Goal: Information Seeking & Learning: Learn about a topic

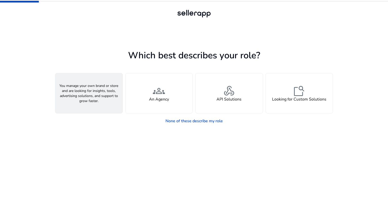
click at [115, 100] on div "person A Seller" at bounding box center [88, 93] width 67 height 40
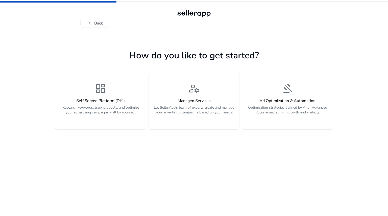
click at [115, 100] on h4 "Self Served Platform (DIY)" at bounding box center [100, 101] width 84 height 5
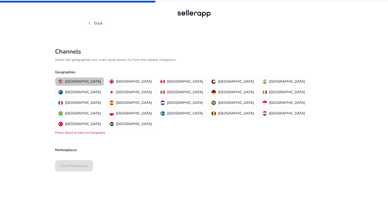
click at [79, 81] on p "[GEOGRAPHIC_DATA]" at bounding box center [83, 81] width 36 height 5
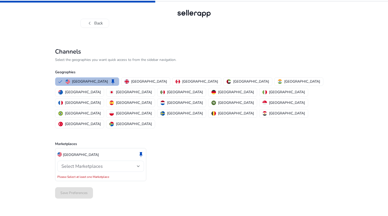
click at [85, 163] on span "Select Marketplaces" at bounding box center [81, 166] width 41 height 6
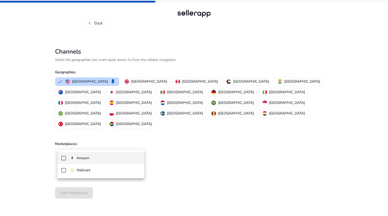
click at [85, 157] on p "Amazon" at bounding box center [83, 159] width 13 height 6
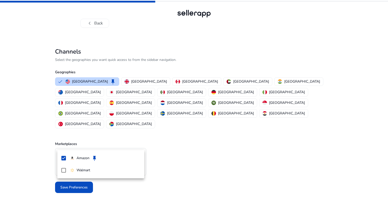
click at [33, 162] on div at bounding box center [194, 108] width 388 height 216
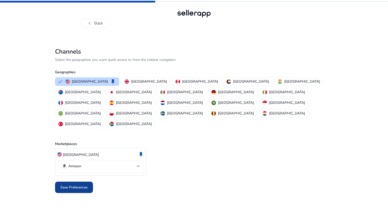
click at [70, 185] on span "Save Preferences" at bounding box center [73, 187] width 27 height 5
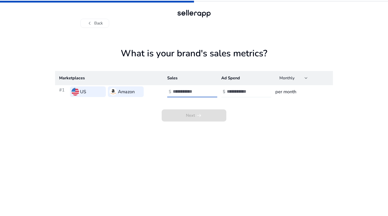
click at [177, 91] on input "number" at bounding box center [190, 92] width 34 height 6
type input "*"
click at [240, 89] on input "number" at bounding box center [244, 92] width 34 height 6
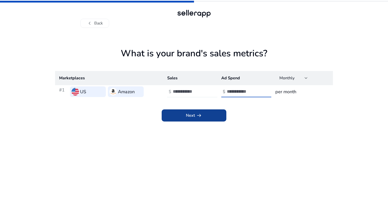
type input "*"
click at [221, 118] on span at bounding box center [194, 115] width 65 height 12
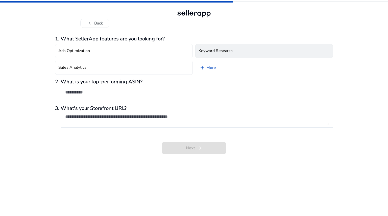
click at [211, 50] on h4 "Keyword Research" at bounding box center [216, 51] width 34 height 5
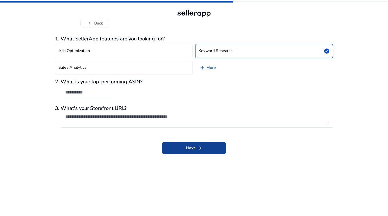
click at [178, 151] on span at bounding box center [194, 148] width 65 height 12
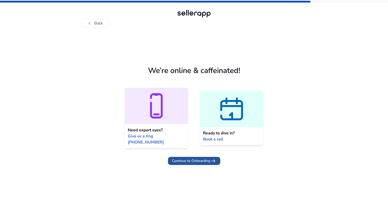
click at [176, 158] on span "Continue to Onboarding" at bounding box center [191, 160] width 38 height 5
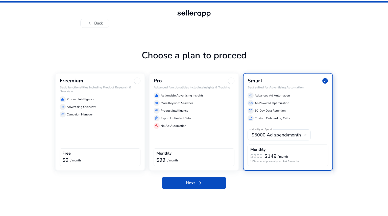
click at [102, 127] on div "Freemium Basic functionalities including Product Research & Overview equalizer …" at bounding box center [100, 122] width 90 height 98
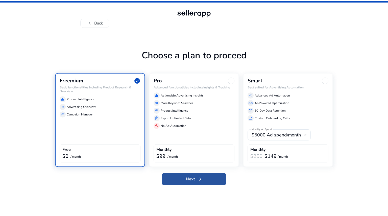
click at [177, 182] on span at bounding box center [194, 179] width 65 height 12
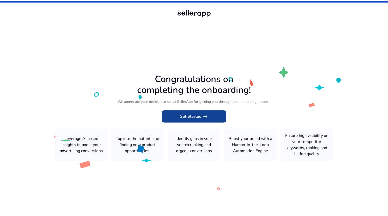
click at [186, 114] on span "Get Started arrow_right_alt" at bounding box center [194, 117] width 29 height 6
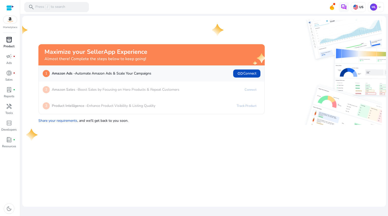
click at [8, 45] on p "Product" at bounding box center [9, 46] width 11 height 5
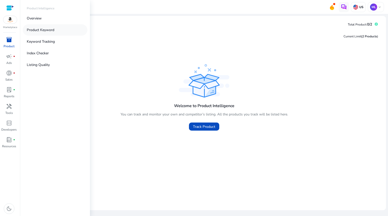
click at [57, 32] on link "Product Keyword" at bounding box center [55, 29] width 65 height 11
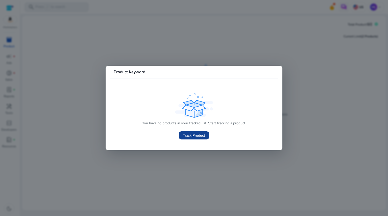
click at [190, 135] on span "Track Product" at bounding box center [194, 135] width 22 height 5
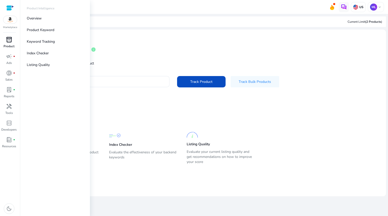
click at [11, 43] on span "inventory_2" at bounding box center [9, 40] width 6 height 6
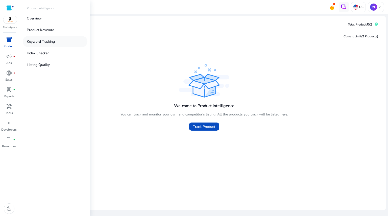
click at [48, 43] on p "Keyword Tracking" at bounding box center [41, 41] width 28 height 5
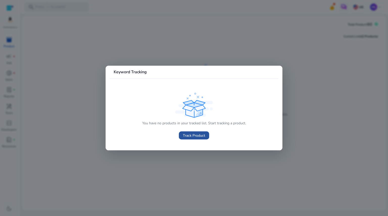
click at [190, 136] on span "Track Product" at bounding box center [194, 135] width 22 height 5
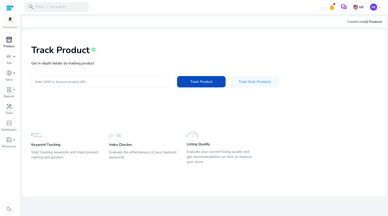
click at [11, 40] on span "inventory_2" at bounding box center [9, 40] width 6 height 6
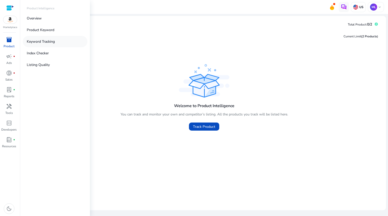
click at [42, 42] on p "Keyword Tracking" at bounding box center [41, 41] width 28 height 5
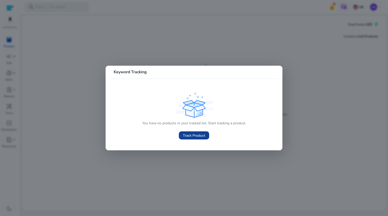
click at [190, 137] on span "Track Product" at bounding box center [194, 135] width 22 height 5
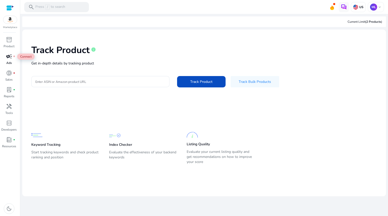
click at [11, 59] on span "campaign" at bounding box center [9, 56] width 6 height 6
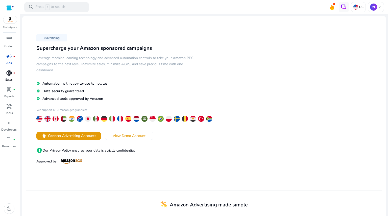
click at [8, 76] on span "donut_small" at bounding box center [9, 73] width 6 height 6
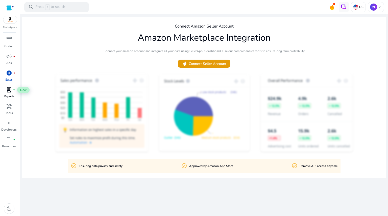
click at [8, 91] on span "lab_profile" at bounding box center [9, 90] width 6 height 6
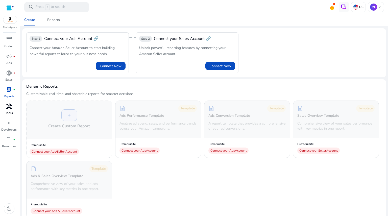
click at [8, 106] on span "handyman" at bounding box center [9, 106] width 6 height 6
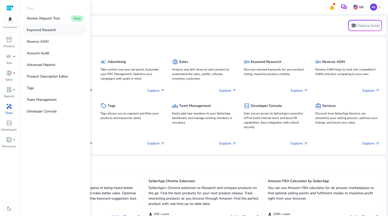
click at [47, 31] on p "Keyword Research" at bounding box center [41, 29] width 29 height 5
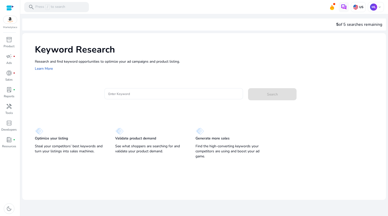
click at [131, 93] on input "Enter Keyword" at bounding box center [173, 94] width 131 height 6
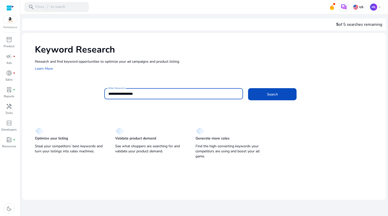
type input "**********"
click at [248, 88] on button "Search" at bounding box center [272, 94] width 49 height 12
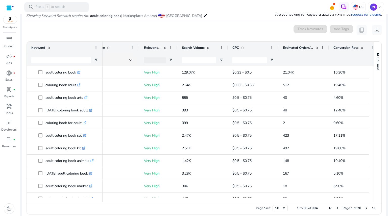
scroll to position [0, 64]
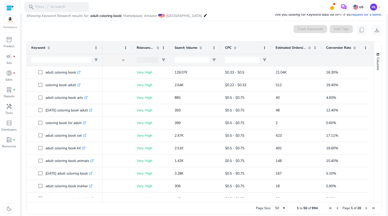
click at [355, 47] on span at bounding box center [355, 48] width 4 height 4
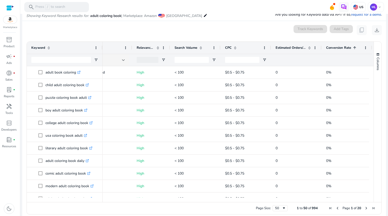
click at [355, 47] on span at bounding box center [355, 48] width 4 height 4
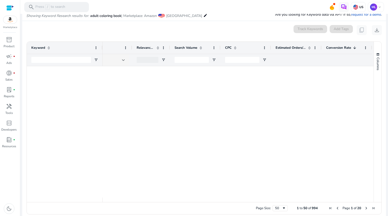
scroll to position [0, 0]
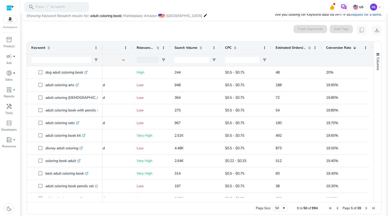
click at [257, 26] on div "0 keyword(s) selected Track Keywords Add Tags content_copy download" at bounding box center [204, 30] width 356 height 10
click at [375, 30] on span "download" at bounding box center [377, 30] width 6 height 6
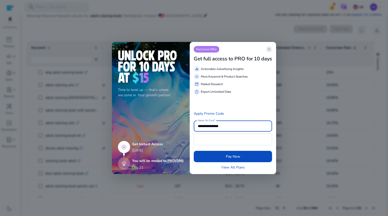
click at [271, 49] on span "close" at bounding box center [269, 49] width 4 height 4
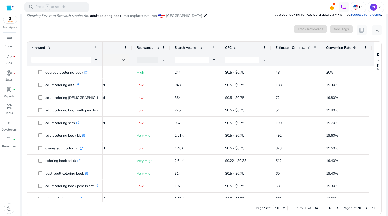
click at [312, 48] on div "Estimated Orders/Month" at bounding box center [296, 48] width 41 height 12
click at [309, 48] on span at bounding box center [310, 48] width 4 height 4
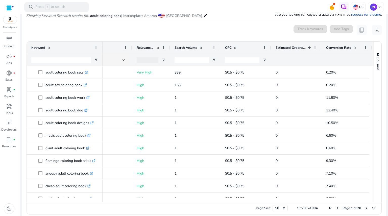
click at [309, 48] on span at bounding box center [310, 48] width 4 height 4
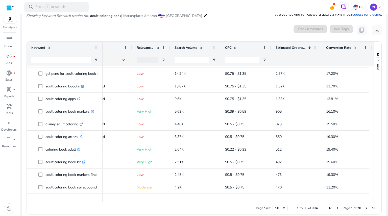
scroll to position [50, 0]
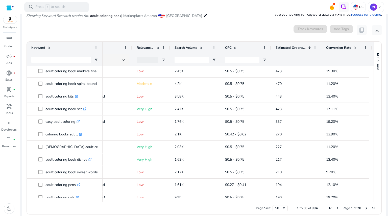
click at [3, 170] on div "inventory_2 Product campaign fiber_manual_record Ads donut_small fiber_manual_r…" at bounding box center [10, 126] width 20 height 181
click at [202, 47] on span at bounding box center [201, 48] width 4 height 4
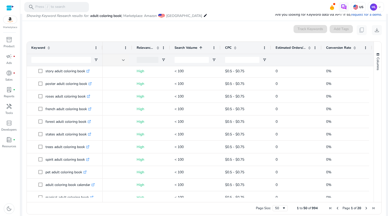
click at [202, 47] on span at bounding box center [201, 48] width 4 height 4
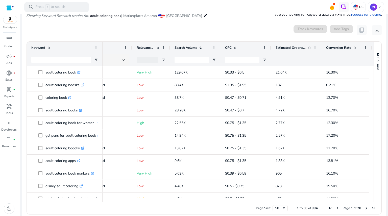
click at [8, 176] on div "inventory_2 Product campaign fiber_manual_record Ads donut_small fiber_manual_r…" at bounding box center [10, 126] width 20 height 181
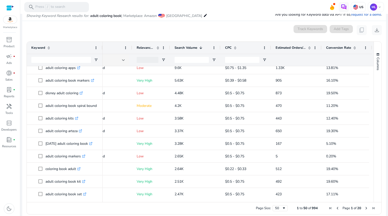
click at [7, 174] on div "inventory_2 Product campaign fiber_manual_record Ads donut_small fiber_manual_r…" at bounding box center [10, 126] width 20 height 181
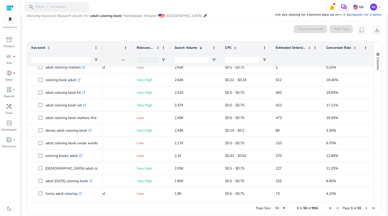
click at [8, 171] on div "inventory_2 Product campaign fiber_manual_record Ads donut_small fiber_manual_r…" at bounding box center [10, 126] width 20 height 181
drag, startPoint x: 373, startPoint y: 119, endPoint x: 373, endPoint y: 124, distance: 5.3
click at [374, 124] on div "Columns" at bounding box center [378, 122] width 8 height 161
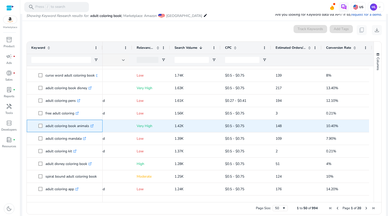
drag, startPoint x: 45, startPoint y: 125, endPoint x: 90, endPoint y: 126, distance: 45.0
click at [90, 126] on span "adult coloring book animals .st0{fill:#2c8af8}" at bounding box center [68, 126] width 60 height 10
copy span "adult coloring book animals"
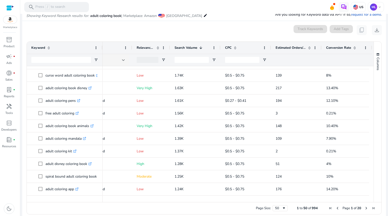
click at [14, 171] on div "inventory_2 Product campaign fiber_manual_record Ads donut_small fiber_manual_r…" at bounding box center [10, 126] width 20 height 181
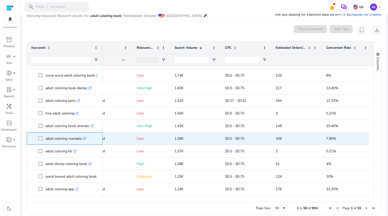
drag, startPoint x: 45, startPoint y: 138, endPoint x: 81, endPoint y: 140, distance: 36.5
click at [81, 140] on span "adult coloring mandala .st0{fill:#2c8af8}" at bounding box center [68, 139] width 60 height 10
copy span "adult coloring mandala"
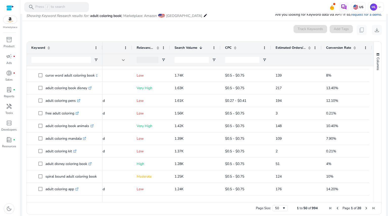
click at [21, 173] on mat-sidenav-content "**********" at bounding box center [204, 108] width 368 height 216
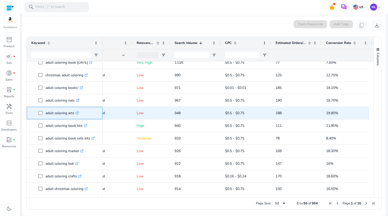
drag, startPoint x: 46, startPoint y: 113, endPoint x: 74, endPoint y: 117, distance: 28.8
click at [74, 117] on p "adult coloring arts .st0{fill:#2c8af8}" at bounding box center [62, 113] width 33 height 10
copy p "adult coloring arts"
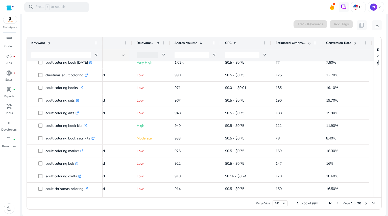
click at [8, 177] on div "inventory_2 Product campaign fiber_manual_record Ads donut_small fiber_manual_r…" at bounding box center [10, 126] width 20 height 181
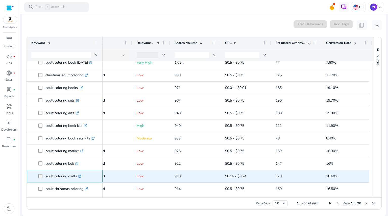
drag, startPoint x: 45, startPoint y: 176, endPoint x: 77, endPoint y: 178, distance: 31.9
click at [77, 178] on span "adult coloring crafts .st0{fill:#2c8af8}" at bounding box center [68, 176] width 60 height 10
copy span "adult coloring crafts"
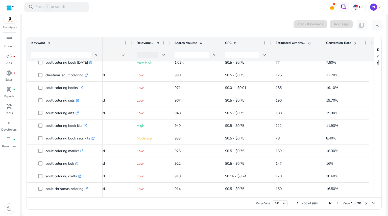
click at [6, 187] on div "inventory_2 Product campaign fiber_manual_record Ads donut_small fiber_manual_r…" at bounding box center [10, 126] width 20 height 181
click at [365, 203] on span "Next Page" at bounding box center [367, 204] width 4 height 4
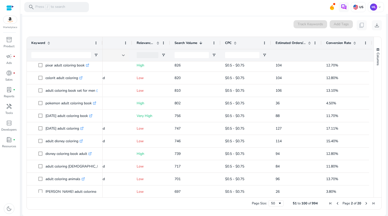
scroll to position [71, 0]
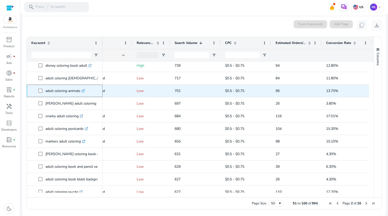
drag, startPoint x: 51, startPoint y: 90, endPoint x: 81, endPoint y: 93, distance: 30.2
click at [81, 93] on span "adult coloring animals .st0{fill:#2c8af8}" at bounding box center [68, 91] width 60 height 10
copy span "adult coloring animals"
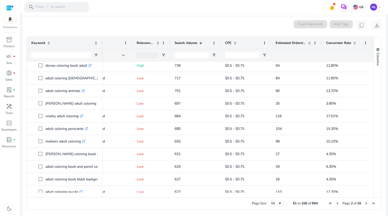
click at [9, 172] on div "inventory_2 Product campaign fiber_manual_record Ads donut_small fiber_manual_r…" at bounding box center [10, 126] width 20 height 181
click at [86, 55] on input "Keyword Filter Input" at bounding box center [61, 55] width 60 height 6
drag, startPoint x: 372, startPoint y: 106, endPoint x: 375, endPoint y: 44, distance: 62.0
click at [375, 44] on div "Columns" at bounding box center [378, 117] width 8 height 161
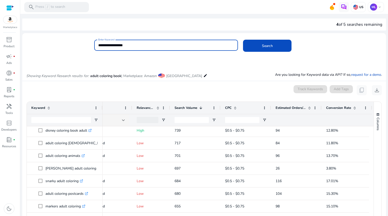
drag, startPoint x: 145, startPoint y: 45, endPoint x: 88, endPoint y: 40, distance: 57.6
click at [88, 40] on div "**********" at bounding box center [202, 48] width 360 height 16
click at [132, 47] on input "**********" at bounding box center [166, 45] width 136 height 6
drag, startPoint x: 134, startPoint y: 46, endPoint x: 82, endPoint y: 42, distance: 52.2
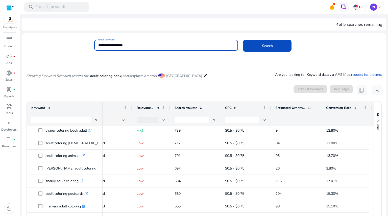
click at [82, 42] on div "**********" at bounding box center [202, 48] width 360 height 16
type input "**********"
click at [243, 40] on button "Search" at bounding box center [267, 46] width 49 height 12
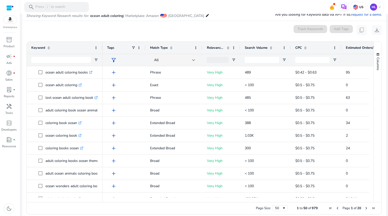
click at [273, 47] on span at bounding box center [271, 48] width 4 height 4
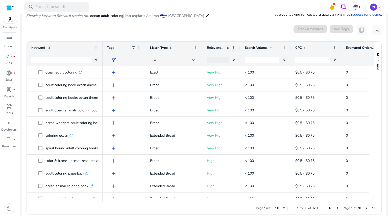
click at [273, 47] on span at bounding box center [271, 48] width 4 height 4
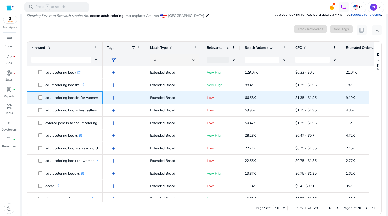
drag, startPoint x: 45, startPoint y: 96, endPoint x: 97, endPoint y: 101, distance: 52.3
click at [97, 101] on p "adult coloring boosks for women .st0{fill:#2c8af8}" at bounding box center [74, 98] width 57 height 10
copy p "adult coloring boosks for women"
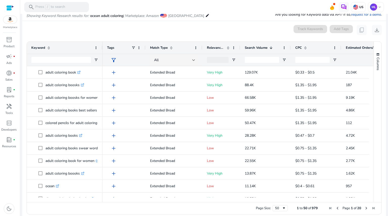
click at [12, 168] on div "inventory_2 Product campaign fiber_manual_record Ads donut_small fiber_manual_r…" at bounding box center [10, 126] width 20 height 181
drag, startPoint x: 372, startPoint y: 75, endPoint x: 368, endPoint y: 99, distance: 23.8
click at [368, 99] on div "Keyword Tags Match Type 1" at bounding box center [204, 122] width 355 height 161
drag, startPoint x: 372, startPoint y: 84, endPoint x: 370, endPoint y: 99, distance: 15.8
click at [370, 99] on div "Keyword Tags Match Type 1" at bounding box center [204, 122] width 355 height 161
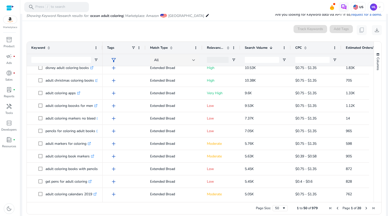
scroll to position [134, 0]
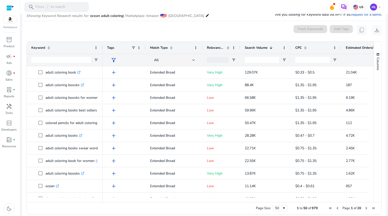
click at [229, 48] on span at bounding box center [228, 48] width 4 height 4
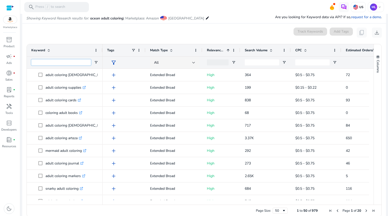
click at [47, 60] on input "Keyword Filter Input" at bounding box center [61, 62] width 60 height 6
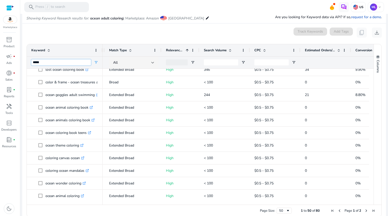
type input "*****"
click at [230, 51] on span at bounding box center [230, 50] width 4 height 4
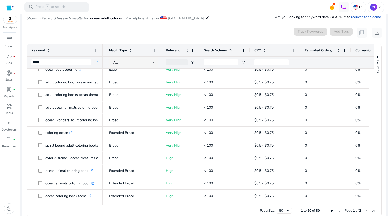
click at [230, 51] on span at bounding box center [230, 50] width 4 height 4
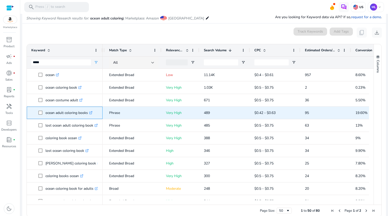
drag, startPoint x: 45, startPoint y: 113, endPoint x: 88, endPoint y: 114, distance: 43.5
click at [88, 114] on span "ocean adult coloring books .st0{fill:#2c8af8}" at bounding box center [68, 113] width 60 height 10
copy span "ocean adult coloring books"
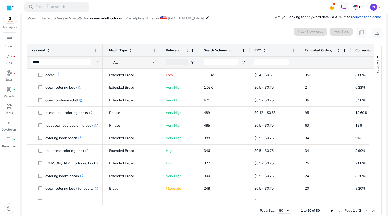
click at [16, 176] on div "inventory_2 Product campaign fiber_manual_record Ads donut_small fiber_manual_r…" at bounding box center [10, 126] width 20 height 181
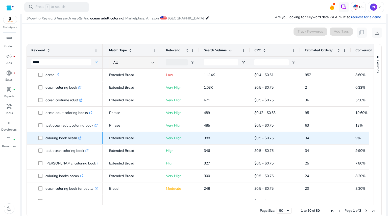
drag, startPoint x: 44, startPoint y: 138, endPoint x: 77, endPoint y: 141, distance: 33.0
click at [77, 141] on span "coloring book ocean .st0{fill:#2c8af8}" at bounding box center [68, 138] width 60 height 10
copy span "coloring book ocean"
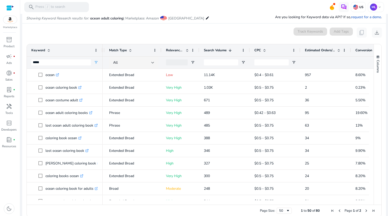
click at [15, 169] on div "inventory_2 Product campaign fiber_manual_record Ads donut_small fiber_manual_r…" at bounding box center [10, 126] width 20 height 181
click at [61, 3] on div "search Press / to search" at bounding box center [56, 7] width 65 height 10
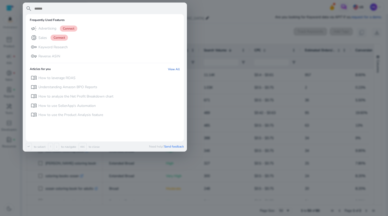
click at [207, 15] on div at bounding box center [194, 108] width 388 height 216
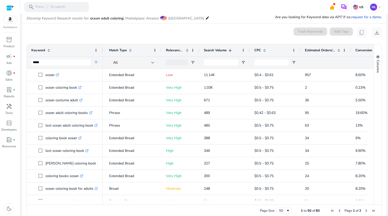
scroll to position [0, 0]
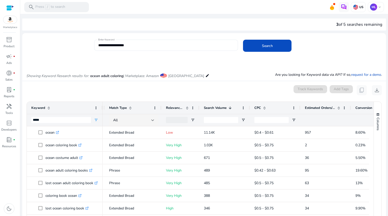
drag, startPoint x: 145, startPoint y: 40, endPoint x: 123, endPoint y: 42, distance: 22.6
click at [123, 42] on div "**********" at bounding box center [166, 45] width 136 height 11
drag, startPoint x: 133, startPoint y: 44, endPoint x: 97, endPoint y: 46, distance: 36.2
click at [97, 46] on div "**********" at bounding box center [166, 45] width 144 height 11
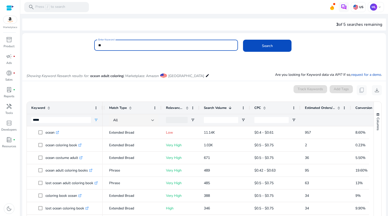
type input "*"
click at [243, 40] on button "Search" at bounding box center [267, 46] width 49 height 12
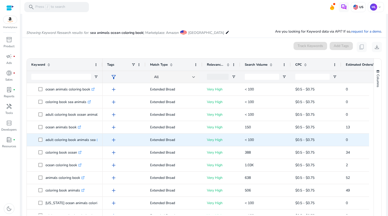
scroll to position [60, 0]
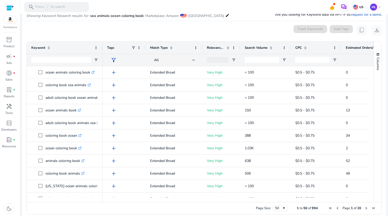
click at [272, 52] on div "Search Volume" at bounding box center [263, 48] width 36 height 10
click at [272, 52] on div "Search Volume 1" at bounding box center [263, 48] width 36 height 10
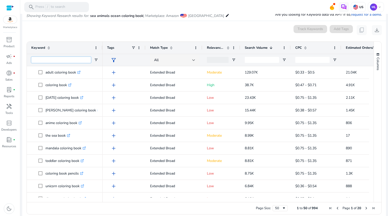
click at [73, 59] on input "Keyword Filter Input" at bounding box center [61, 60] width 60 height 6
click at [3, 174] on div "inventory_2 Product campaign fiber_manual_record Ads donut_small fiber_manual_r…" at bounding box center [10, 126] width 20 height 181
click at [374, 73] on button "Columns" at bounding box center [378, 61] width 8 height 27
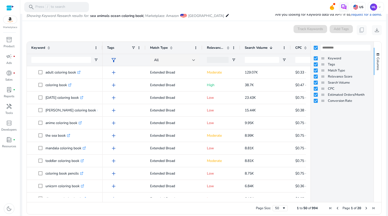
click at [280, 34] on div "0 keyword(s) selected Track Keywords Add Tags content_copy download" at bounding box center [204, 30] width 356 height 10
click at [232, 21] on mat-card "0 keyword(s) selected Track Keywords Add Tags content_copy download Press ENTER…" at bounding box center [204, 121] width 364 height 200
click at [381, 98] on ag-grid-angular "Press ENTER to sort. Press ALT DOWN to open column menu. Press CTRL ENTER to op…" at bounding box center [205, 128] width 364 height 178
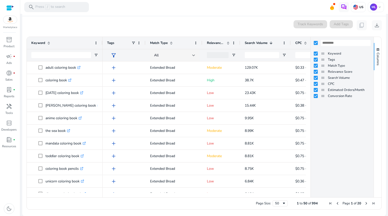
drag, startPoint x: 372, startPoint y: 55, endPoint x: 371, endPoint y: 74, distance: 18.8
click at [371, 74] on div "Columns Keyword Tags Match Type Relevance Score CPC" at bounding box center [346, 117] width 71 height 161
click at [311, 70] on div "Relevance Score" at bounding box center [342, 72] width 63 height 6
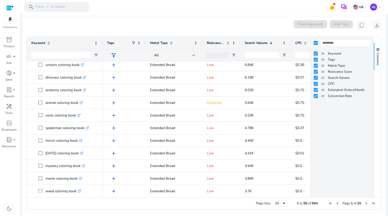
scroll to position [0, 0]
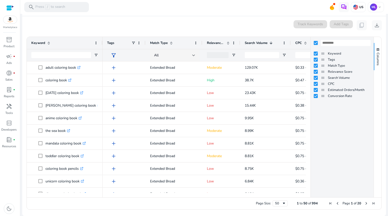
click at [68, 58] on div at bounding box center [61, 55] width 60 height 12
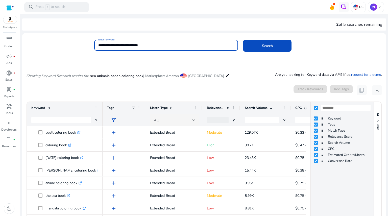
drag, startPoint x: 189, startPoint y: 46, endPoint x: 43, endPoint y: 47, distance: 146.4
click at [43, 47] on div "**********" at bounding box center [202, 48] width 360 height 16
type input "*"
type input "**********"
click at [243, 40] on button "Search" at bounding box center [267, 46] width 49 height 12
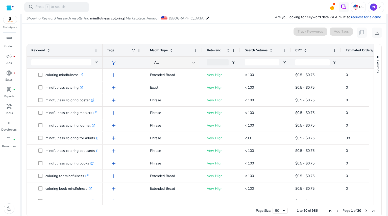
scroll to position [60, 0]
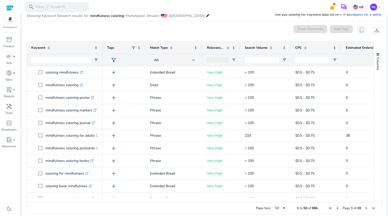
click at [273, 47] on span at bounding box center [271, 48] width 4 height 4
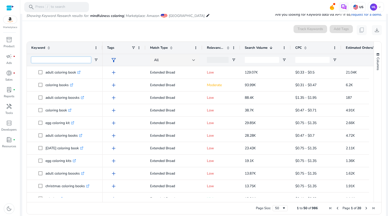
click at [60, 58] on input "Keyword Filter Input" at bounding box center [61, 60] width 60 height 6
type input "*******"
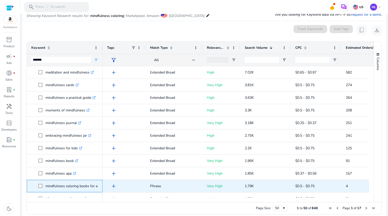
drag, startPoint x: 45, startPoint y: 186, endPoint x: 98, endPoint y: 186, distance: 53.1
click at [98, 186] on div "mindfulness coloring books for adults .st0{fill:#2c8af8}" at bounding box center [65, 186] width 76 height 12
copy span "mindfulness coloring books for adults .st0{fill:#2c8af8}"
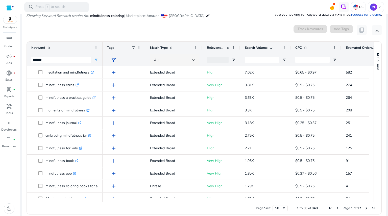
click at [7, 183] on div "inventory_2 Product campaign fiber_manual_record Ads donut_small fiber_manual_r…" at bounding box center [10, 126] width 20 height 181
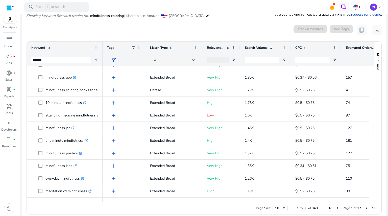
scroll to position [103, 0]
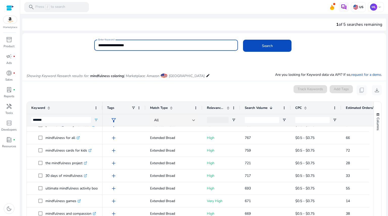
drag, startPoint x: 118, startPoint y: 46, endPoint x: 84, endPoint y: 46, distance: 33.6
click at [84, 46] on div "**********" at bounding box center [202, 48] width 360 height 16
type input "**********"
click at [243, 40] on button "Search" at bounding box center [267, 46] width 49 height 12
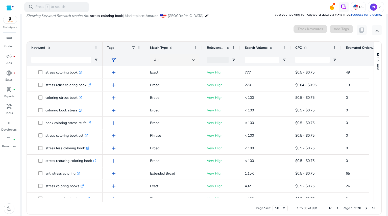
click at [271, 49] on span at bounding box center [271, 48] width 4 height 4
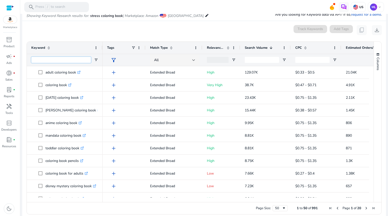
click at [66, 61] on input "Keyword Filter Input" at bounding box center [61, 60] width 60 height 6
type input "******"
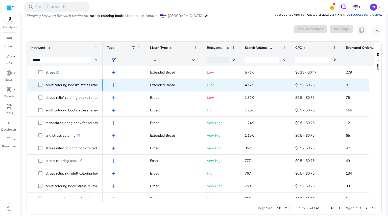
drag, startPoint x: 45, startPoint y: 85, endPoint x: 102, endPoint y: 85, distance: 56.4
click at [102, 85] on div "adult coloring boosks stress relieving .st0{fill:#2c8af8}" at bounding box center [65, 85] width 76 height 12
copy span "adult coloring boosks stress relieving .st0{fill:#2c8af8}"
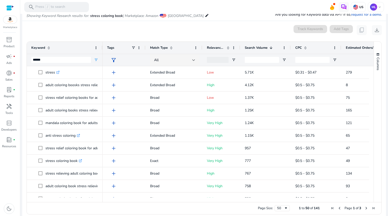
click at [13, 173] on div "inventory_2 Product campaign fiber_manual_record Ads donut_small fiber_manual_r…" at bounding box center [10, 126] width 20 height 181
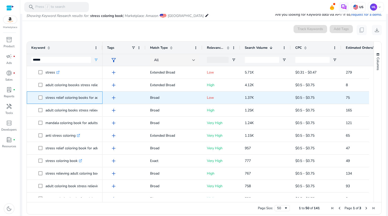
drag, startPoint x: 45, startPoint y: 98, endPoint x: 98, endPoint y: 99, distance: 52.9
click at [98, 99] on div "stress relief coloring books for adults .st0{fill:#2c8af8}" at bounding box center [65, 98] width 76 height 12
copy span "stress relief coloring books for adults .st0{fill:#2c8af8}"
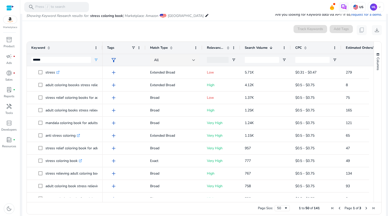
click at [1, 178] on div "inventory_2 Product campaign fiber_manual_record Ads donut_small fiber_manual_r…" at bounding box center [10, 126] width 20 height 181
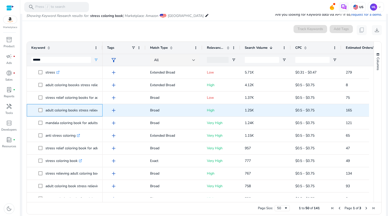
drag, startPoint x: 45, startPoint y: 109, endPoint x: 98, endPoint y: 111, distance: 53.4
click at [98, 111] on span "adult coloring books stress relieving .st0{fill:#2c8af8}" at bounding box center [68, 110] width 60 height 10
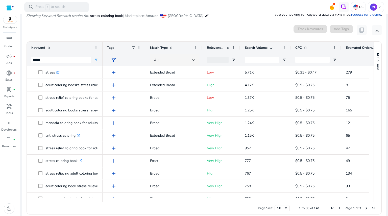
click at [8, 164] on div "inventory_2 Product campaign fiber_manual_record Ads donut_small fiber_manual_r…" at bounding box center [10, 126] width 20 height 181
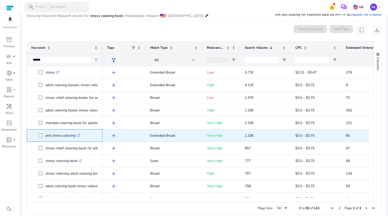
drag, startPoint x: 46, startPoint y: 135, endPoint x: 76, endPoint y: 136, distance: 30.6
click at [76, 136] on p "anti stress coloring .st0{fill:#2c8af8}" at bounding box center [63, 135] width 35 height 10
copy p "anti stress coloring"
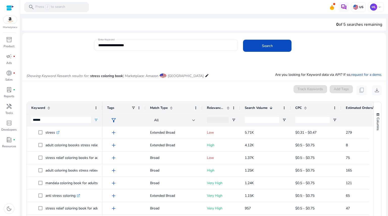
scroll to position [60, 0]
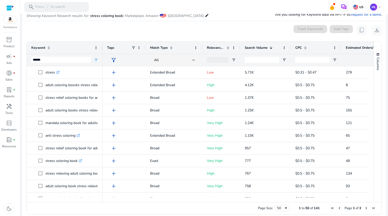
click at [6, 173] on div "inventory_2 Product campaign fiber_manual_record Ads donut_small fiber_manual_r…" at bounding box center [10, 126] width 20 height 181
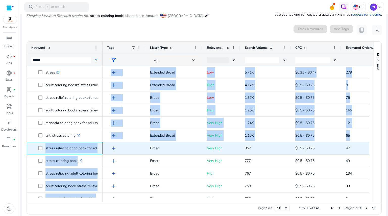
drag, startPoint x: 45, startPoint y: 148, endPoint x: 106, endPoint y: 152, distance: 62.1
click at [106, 152] on div "stress .st0{fill:#2c8af8} adult coloring boosks stress relieving .st0{fill:#2c8…" at bounding box center [198, 131] width 343 height 131
click at [78, 149] on p "stress relief coloring book for adults .st0{fill:#2c8af8}" at bounding box center [77, 148] width 62 height 10
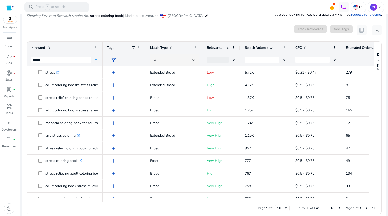
click at [16, 168] on div "inventory_2 Product campaign fiber_manual_record Ads donut_small fiber_manual_r…" at bounding box center [10, 126] width 20 height 181
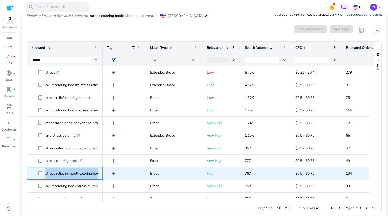
drag, startPoint x: 45, startPoint y: 174, endPoint x: 102, endPoint y: 171, distance: 57.2
click at [102, 171] on div "stress relieving adult coloring books .st0{fill:#2c8af8}" at bounding box center [65, 173] width 76 height 12
copy span "stress relieving adult coloring books .st0{fill:#2c8af8}"
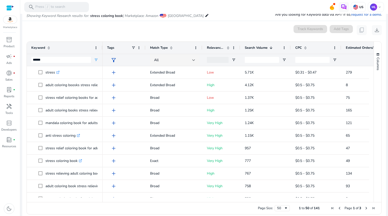
click at [5, 172] on div "inventory_2 Product campaign fiber_manual_record Ads donut_small fiber_manual_r…" at bounding box center [10, 126] width 20 height 181
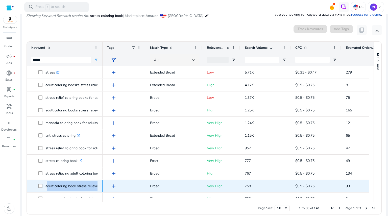
drag, startPoint x: 45, startPoint y: 187, endPoint x: 100, endPoint y: 186, distance: 54.6
click at [100, 186] on div "adult coloring book stress relieving animal designs .st0{fill:#2c8af8}" at bounding box center [65, 186] width 76 height 12
copy span "adult coloring book stress relieving animal designs .st0{fill:#2c8af8}"
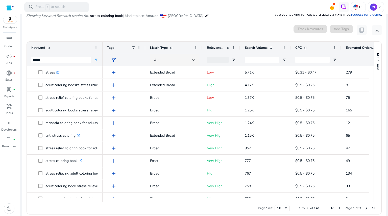
click at [7, 185] on div "inventory_2 Product campaign fiber_manual_record Ads donut_small fiber_manual_r…" at bounding box center [10, 126] width 20 height 181
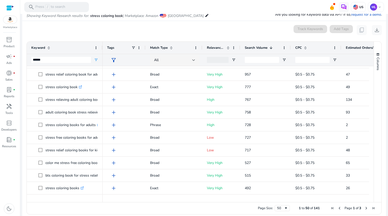
scroll to position [73, 0]
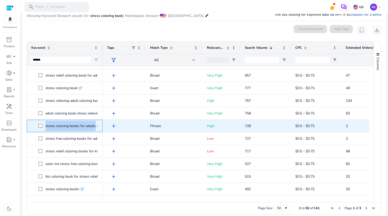
drag, startPoint x: 45, startPoint y: 125, endPoint x: 100, endPoint y: 127, distance: 54.9
click at [100, 127] on div "stress coloring books for adults .st0{fill:#2c8af8}" at bounding box center [65, 126] width 76 height 12
copy span "stress coloring books for adults .st0{fill:#2c8af8}"
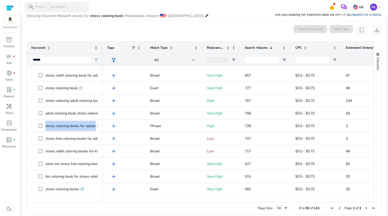
click at [13, 170] on div "inventory_2 Product campaign fiber_manual_record Ads donut_small fiber_manual_r…" at bounding box center [10, 126] width 20 height 181
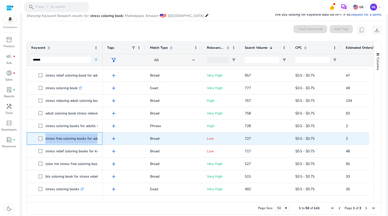
drag, startPoint x: 45, startPoint y: 138, endPoint x: 101, endPoint y: 141, distance: 55.7
click at [101, 141] on div "stress free coloring books for adults .st0{fill:#2c8af8}" at bounding box center [65, 138] width 76 height 12
copy span "stress free coloring books for adults .st0{fill:#2c8af8}"
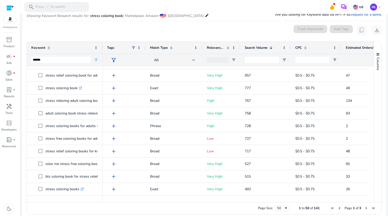
click at [11, 178] on div "inventory_2 Product campaign fiber_manual_record Ads donut_small fiber_manual_r…" at bounding box center [10, 126] width 20 height 181
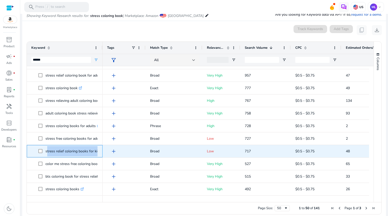
drag, startPoint x: 45, startPoint y: 150, endPoint x: 99, endPoint y: 152, distance: 53.9
click at [99, 152] on div "stress relief coloring books for kids .st0{fill:#2c8af8}" at bounding box center [65, 151] width 76 height 12
copy span "stress relief coloring books for kids .st0{fill:#2c8af8}"
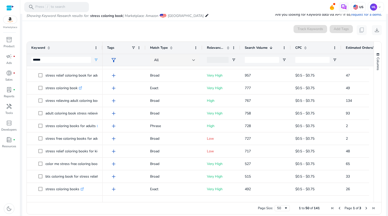
click at [0, 163] on div "inventory_2 Product campaign fiber_manual_record Ads donut_small fiber_manual_r…" at bounding box center [10, 126] width 20 height 181
click at [12, 171] on div "inventory_2 Product campaign fiber_manual_record Ads donut_small fiber_manual_r…" at bounding box center [10, 126] width 20 height 181
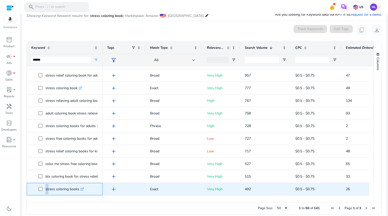
click at [47, 188] on span "stress coloring books .st0{fill:#2c8af8}" at bounding box center [68, 189] width 60 height 10
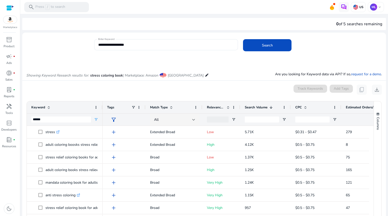
scroll to position [0, 0]
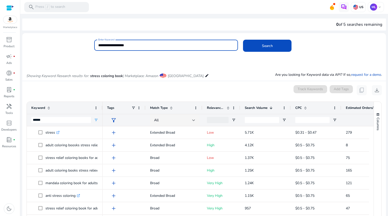
drag, startPoint x: 108, startPoint y: 45, endPoint x: 87, endPoint y: 45, distance: 20.2
click at [87, 45] on div "**********" at bounding box center [202, 48] width 360 height 16
type input "**********"
click at [243, 40] on button "Search" at bounding box center [267, 46] width 49 height 12
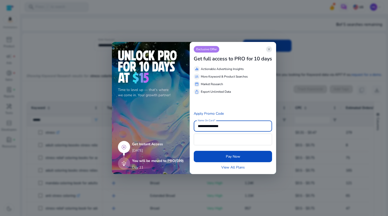
click at [268, 48] on span "close" at bounding box center [269, 49] width 4 height 4
